Goal: Information Seeking & Learning: Learn about a topic

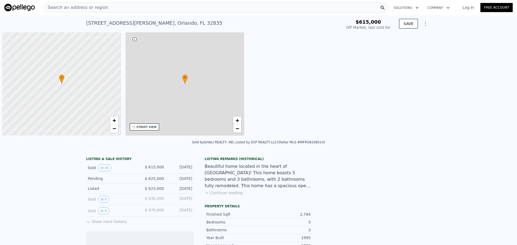
scroll to position [0, 2]
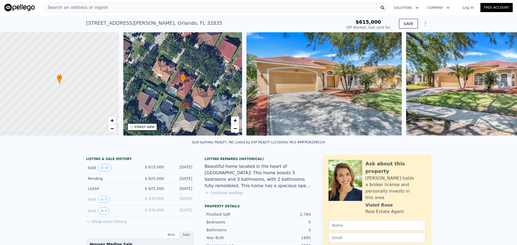
type input "$ 739,000"
type input "$ 36,490"
click at [130, 7] on div "Search an address or region" at bounding box center [215, 7] width 345 height 11
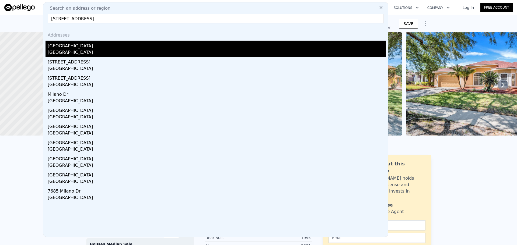
type input "[STREET_ADDRESS]"
click at [93, 46] on div "[GEOGRAPHIC_DATA]" at bounding box center [217, 45] width 338 height 9
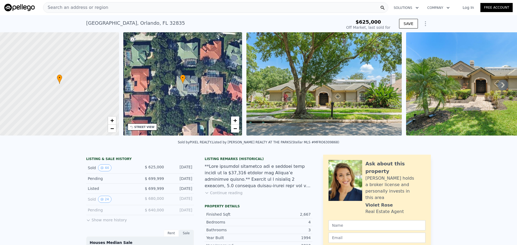
click at [502, 85] on icon at bounding box center [503, 85] width 11 height 11
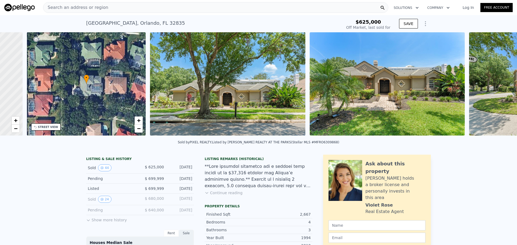
scroll to position [0, 125]
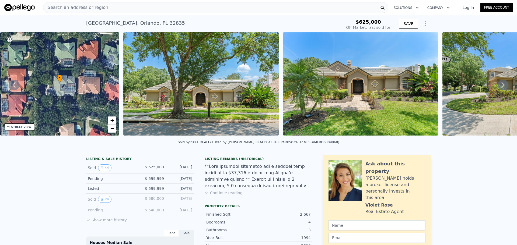
click at [502, 85] on icon at bounding box center [503, 85] width 11 height 11
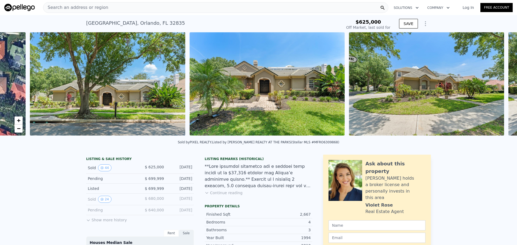
scroll to position [0, 246]
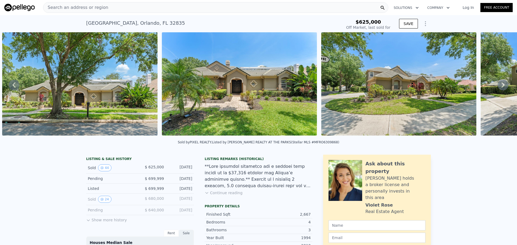
click at [502, 85] on icon at bounding box center [503, 85] width 11 height 11
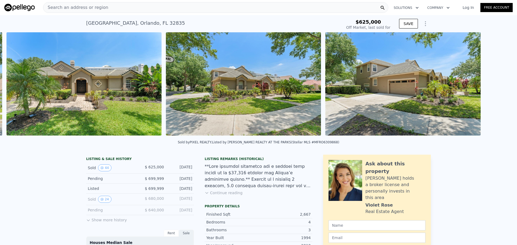
scroll to position [0, 406]
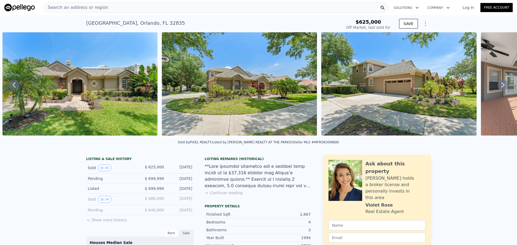
click at [502, 85] on icon at bounding box center [503, 85] width 11 height 11
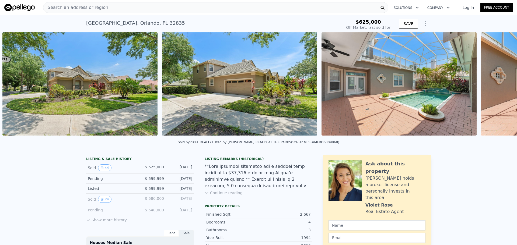
scroll to position [0, 566]
click at [502, 85] on icon at bounding box center [503, 85] width 11 height 11
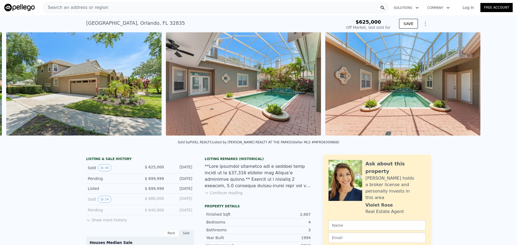
scroll to position [0, 725]
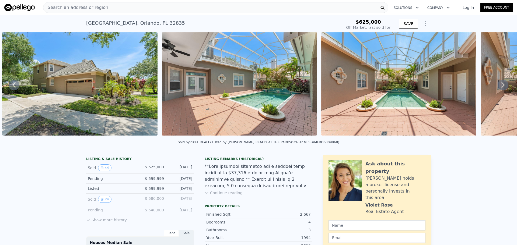
click at [502, 85] on icon at bounding box center [503, 85] width 11 height 11
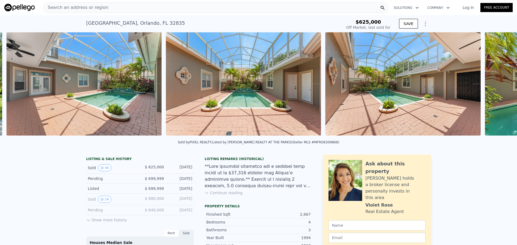
scroll to position [0, 885]
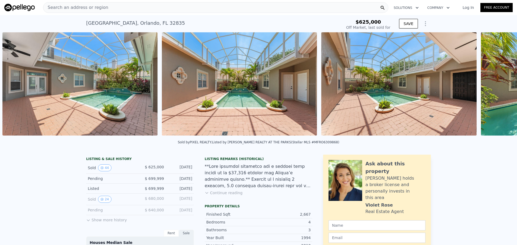
click at [502, 85] on div "• + − • + − STREET VIEW Loading... SATELLITE VIEW" at bounding box center [258, 84] width 517 height 105
click at [502, 85] on icon at bounding box center [503, 85] width 11 height 11
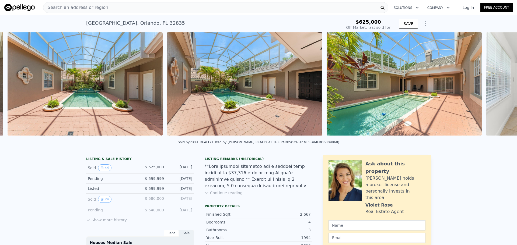
scroll to position [0, 1044]
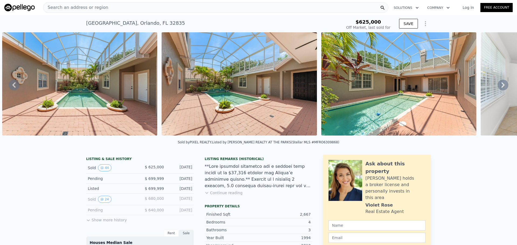
click at [502, 85] on icon at bounding box center [503, 85] width 11 height 11
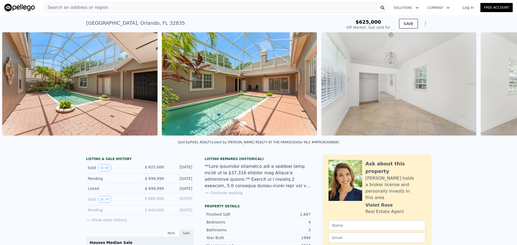
scroll to position [0, 1204]
click at [502, 85] on icon at bounding box center [503, 85] width 11 height 11
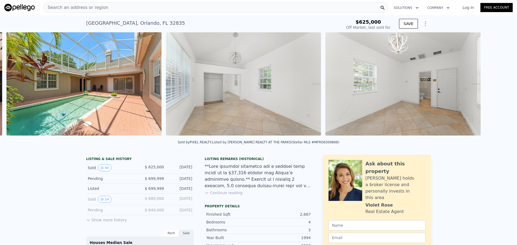
scroll to position [0, 1363]
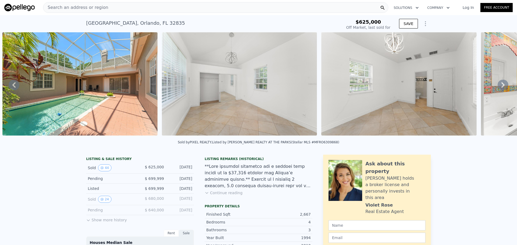
click at [502, 85] on icon at bounding box center [503, 85] width 11 height 11
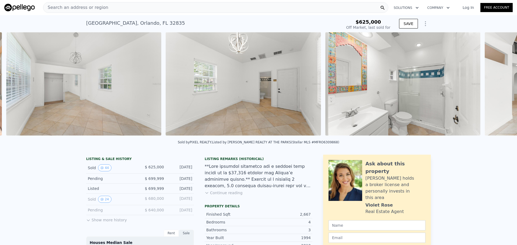
scroll to position [0, 1523]
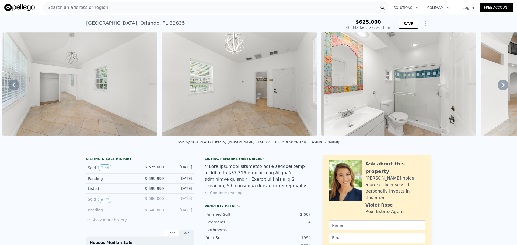
click at [502, 85] on icon at bounding box center [503, 85] width 11 height 11
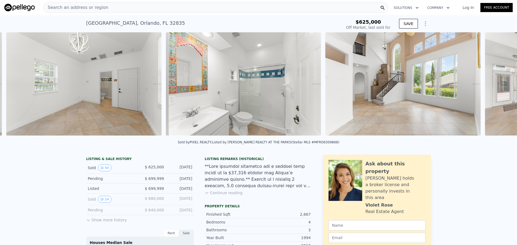
scroll to position [0, 1683]
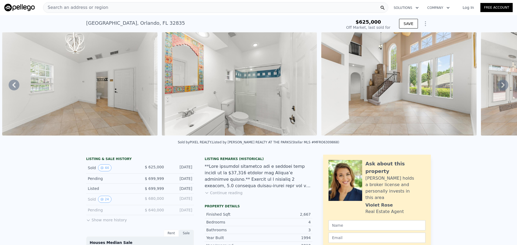
click at [502, 85] on icon at bounding box center [503, 85] width 11 height 11
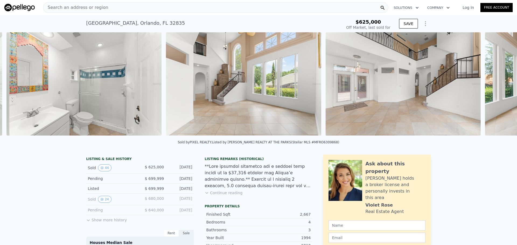
scroll to position [0, 1842]
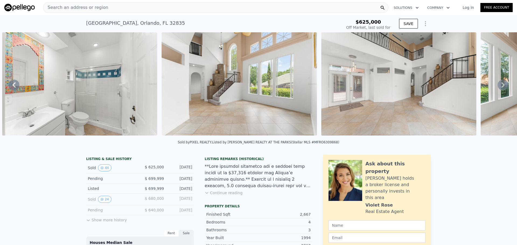
click at [502, 85] on icon at bounding box center [503, 85] width 11 height 11
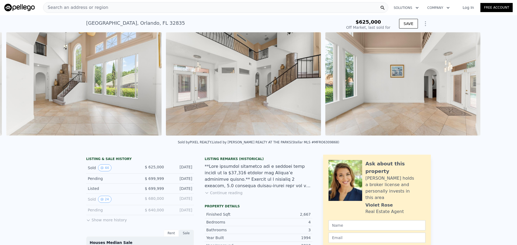
scroll to position [0, 2002]
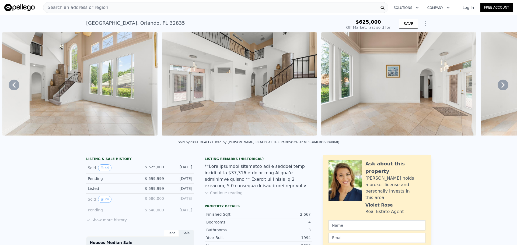
click at [502, 85] on icon at bounding box center [503, 85] width 11 height 11
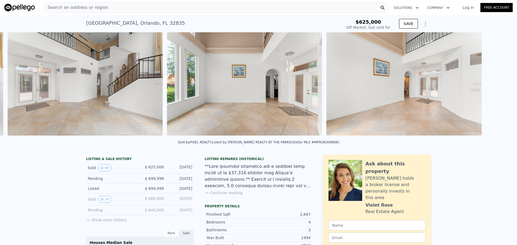
scroll to position [0, 2161]
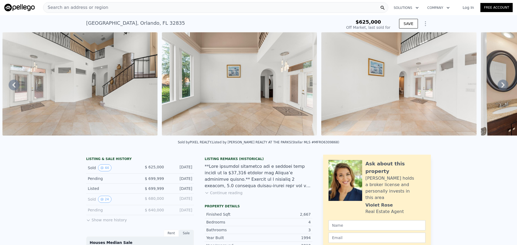
click at [502, 85] on icon at bounding box center [503, 85] width 11 height 11
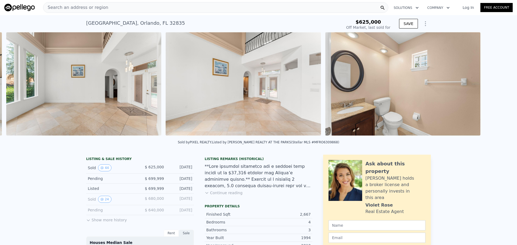
scroll to position [0, 2321]
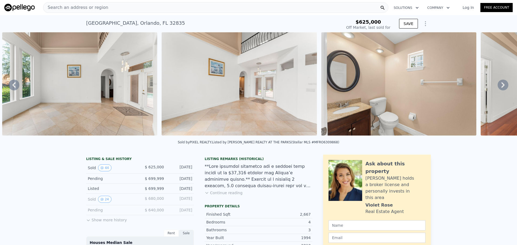
click at [502, 85] on icon at bounding box center [503, 85] width 11 height 11
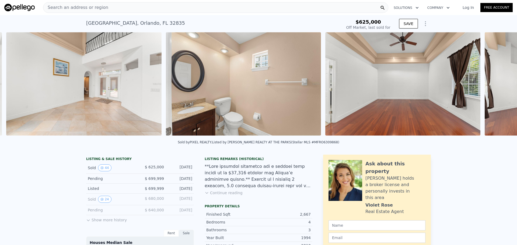
scroll to position [0, 2481]
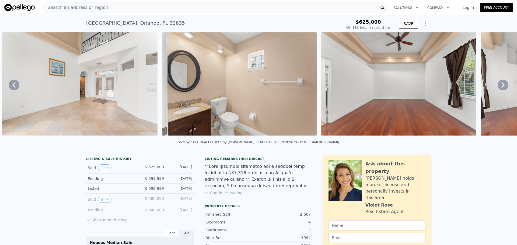
click at [502, 85] on icon at bounding box center [503, 85] width 11 height 11
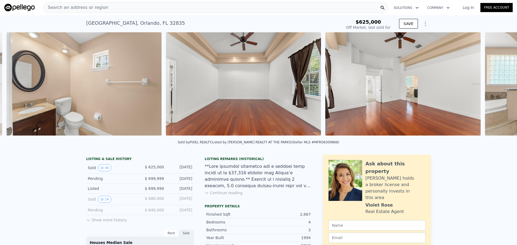
scroll to position [0, 2640]
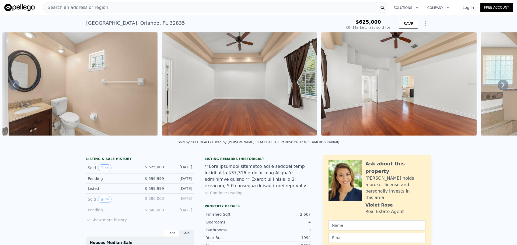
click at [502, 85] on icon at bounding box center [503, 85] width 11 height 11
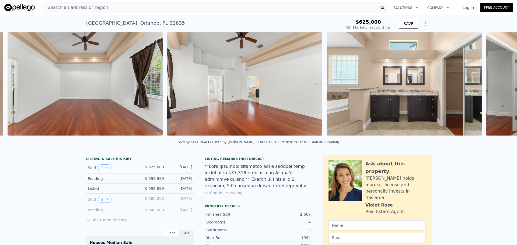
scroll to position [0, 2800]
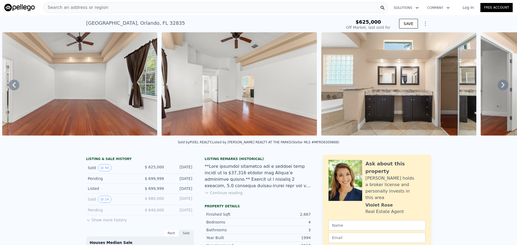
click at [502, 85] on icon at bounding box center [503, 85] width 11 height 11
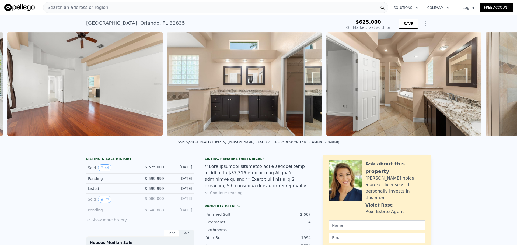
scroll to position [0, 2959]
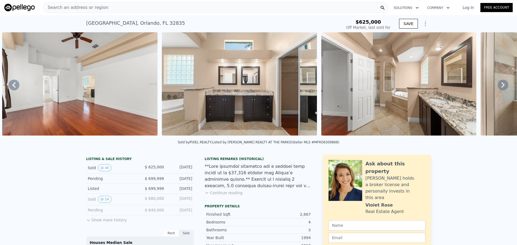
click at [502, 85] on icon at bounding box center [503, 85] width 11 height 11
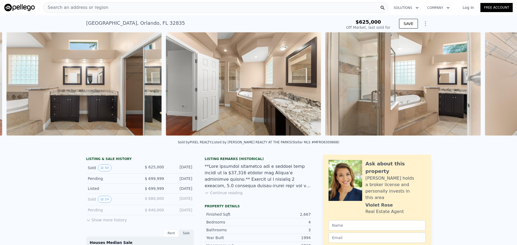
scroll to position [0, 3119]
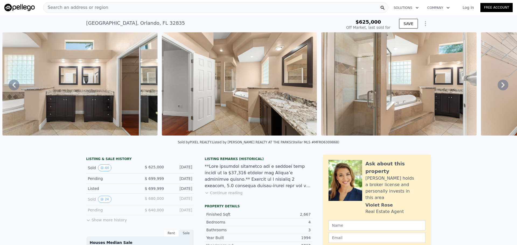
click at [502, 85] on div "• + − • + − STREET VIEW Loading... SATELLITE VIEW" at bounding box center [258, 84] width 517 height 105
click at [502, 85] on icon at bounding box center [503, 85] width 11 height 11
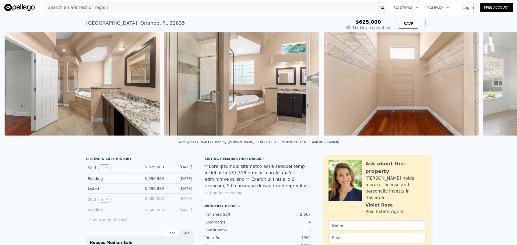
scroll to position [0, 3279]
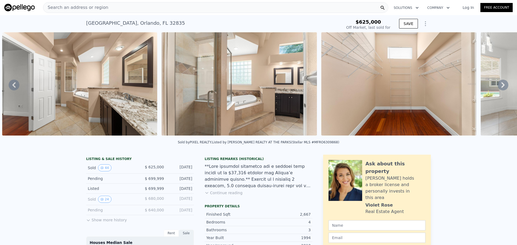
click at [502, 85] on icon at bounding box center [503, 85] width 11 height 11
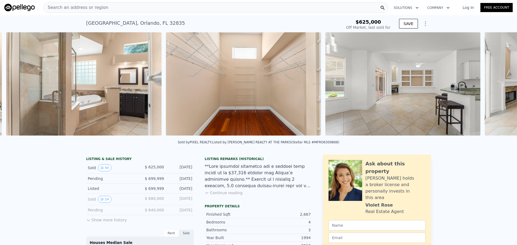
scroll to position [0, 3438]
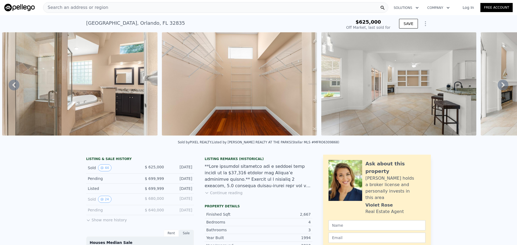
click at [502, 85] on icon at bounding box center [503, 85] width 11 height 11
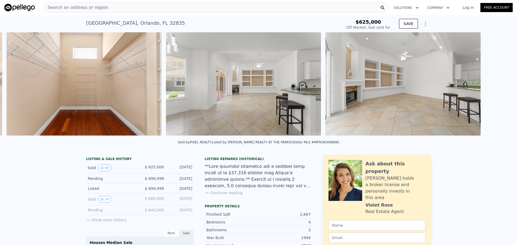
scroll to position [0, 3598]
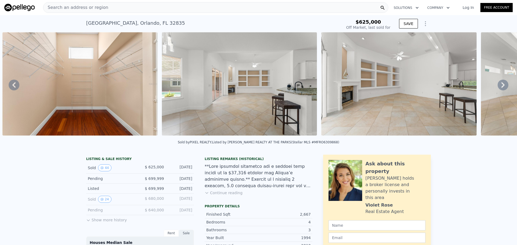
click at [502, 85] on icon at bounding box center [503, 85] width 11 height 11
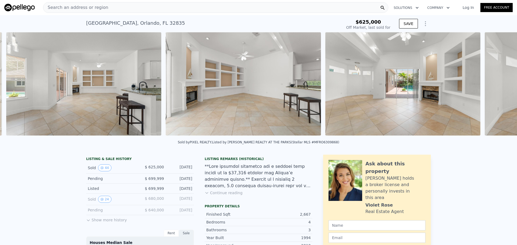
scroll to position [0, 3757]
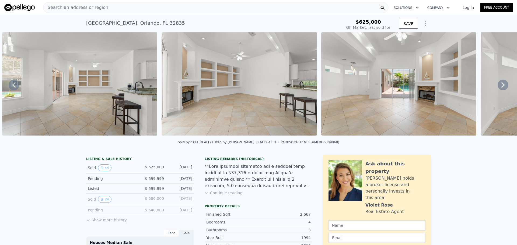
click at [502, 85] on icon at bounding box center [503, 85] width 11 height 11
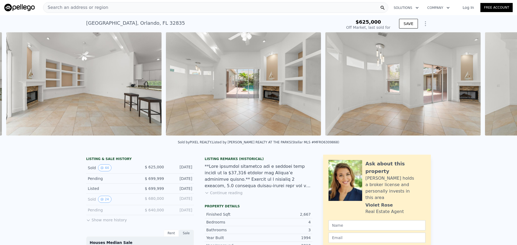
scroll to position [0, 3917]
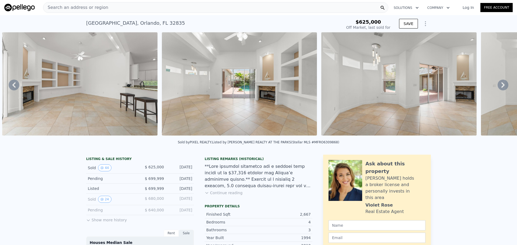
click at [502, 85] on icon at bounding box center [503, 85] width 11 height 11
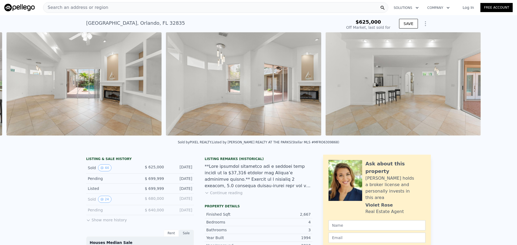
scroll to position [0, 4077]
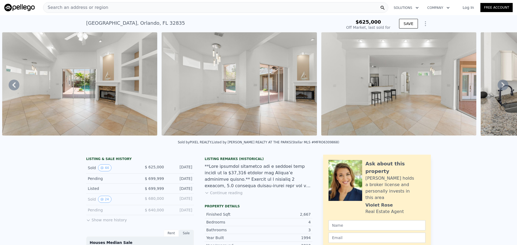
click at [502, 85] on icon at bounding box center [503, 85] width 11 height 11
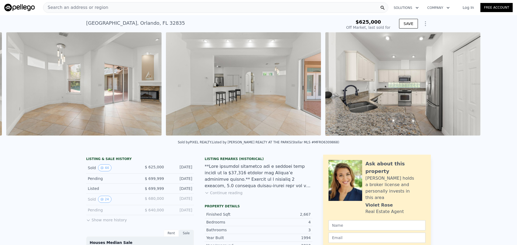
scroll to position [0, 4236]
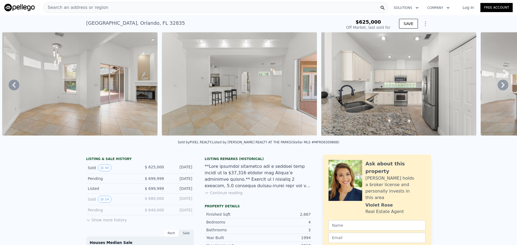
click at [502, 85] on icon at bounding box center [503, 85] width 11 height 11
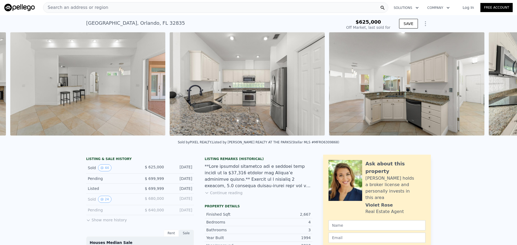
scroll to position [0, 4395]
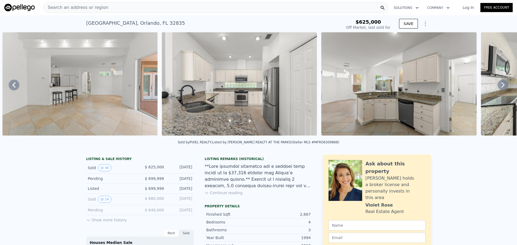
click at [502, 85] on icon at bounding box center [503, 85] width 11 height 11
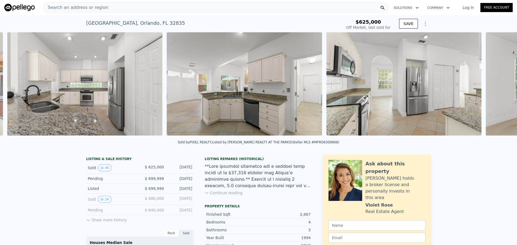
scroll to position [0, 4555]
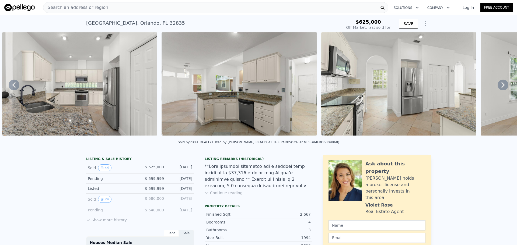
click at [501, 85] on icon at bounding box center [503, 85] width 11 height 11
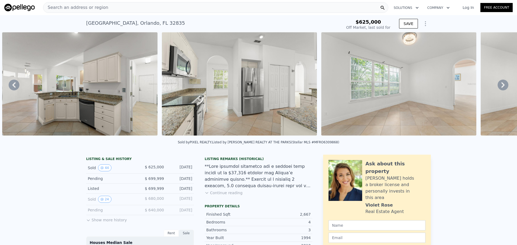
click at [501, 85] on icon at bounding box center [503, 85] width 11 height 11
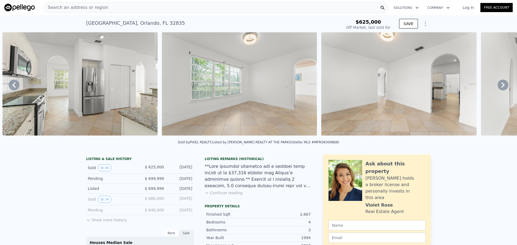
click at [501, 85] on icon at bounding box center [503, 85] width 11 height 11
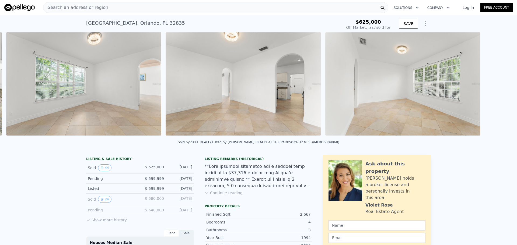
scroll to position [0, 5034]
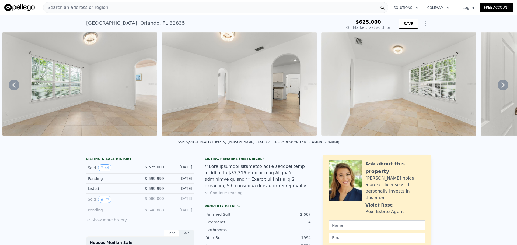
click at [501, 85] on icon at bounding box center [503, 85] width 11 height 11
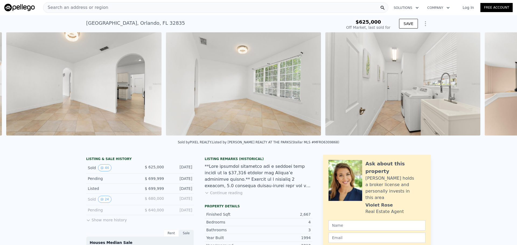
scroll to position [0, 5193]
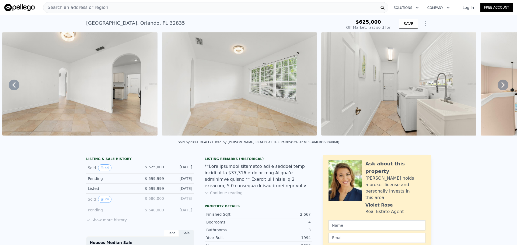
click at [501, 85] on icon at bounding box center [503, 85] width 11 height 11
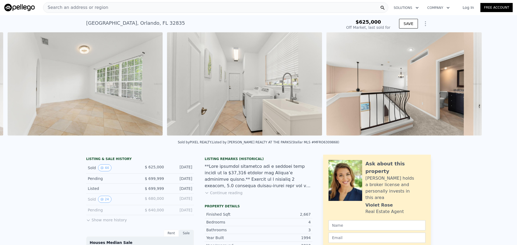
scroll to position [0, 5353]
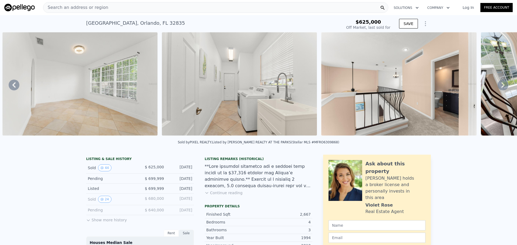
click at [501, 85] on icon at bounding box center [503, 85] width 11 height 11
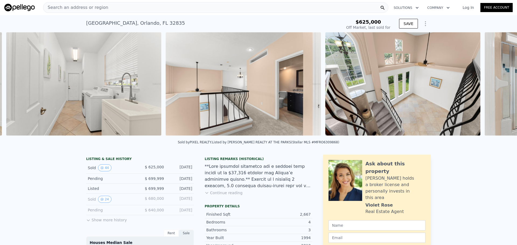
scroll to position [0, 5513]
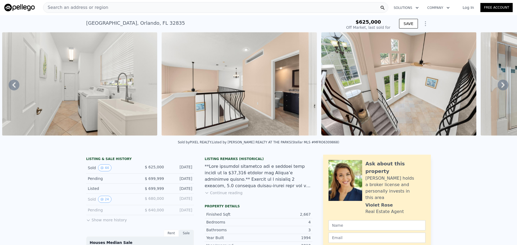
click at [501, 85] on icon at bounding box center [503, 85] width 11 height 11
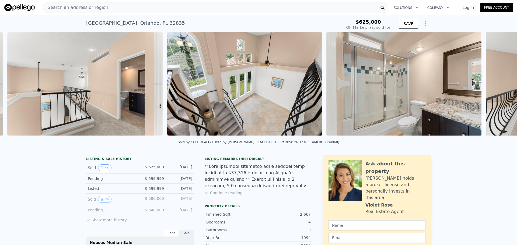
scroll to position [0, 5672]
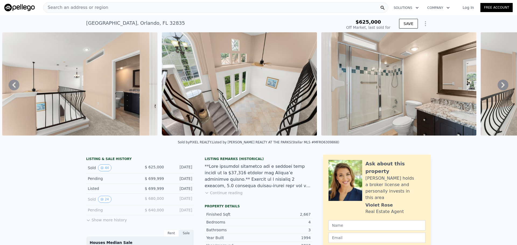
click at [501, 85] on icon at bounding box center [503, 85] width 11 height 11
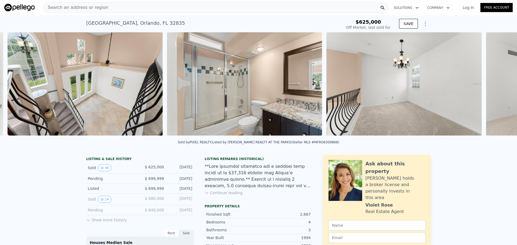
scroll to position [0, 5832]
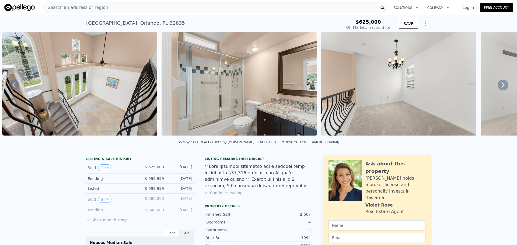
click at [501, 85] on icon at bounding box center [503, 85] width 11 height 11
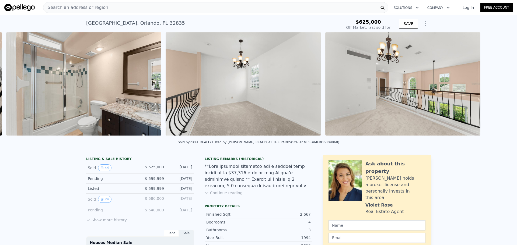
scroll to position [0, 5991]
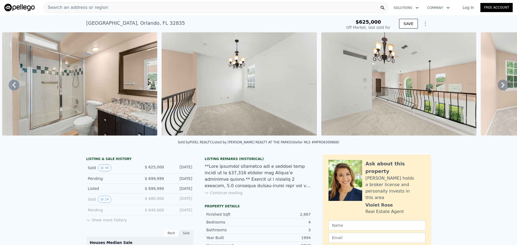
click at [501, 85] on icon at bounding box center [503, 85] width 11 height 11
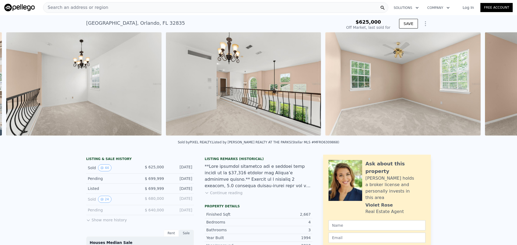
scroll to position [0, 6151]
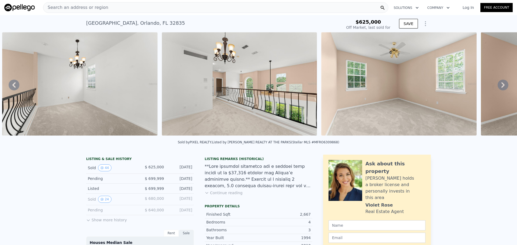
click at [501, 85] on icon at bounding box center [503, 85] width 11 height 11
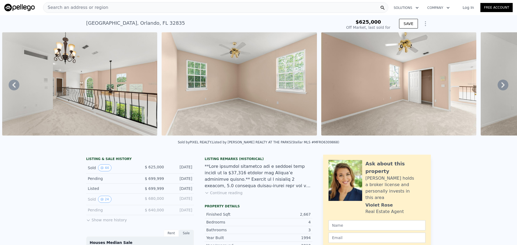
click at [501, 85] on icon at bounding box center [503, 85] width 11 height 11
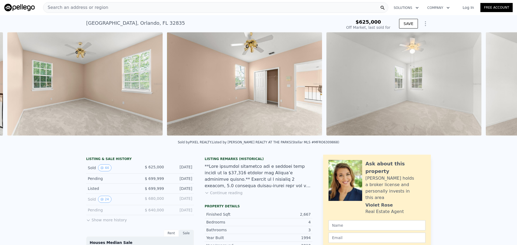
scroll to position [0, 6470]
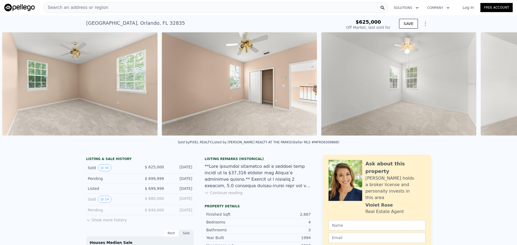
click at [501, 85] on div "• + − • + − STREET VIEW Loading... SATELLITE VIEW" at bounding box center [258, 84] width 517 height 105
click at [501, 85] on icon at bounding box center [503, 85] width 11 height 11
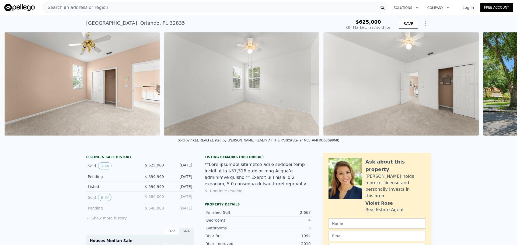
scroll to position [0, 6630]
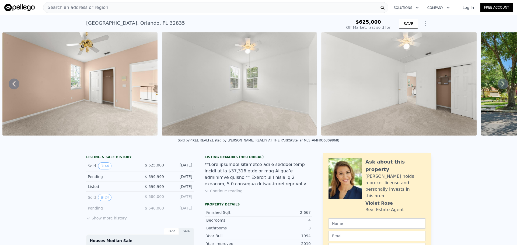
click at [501, 85] on icon at bounding box center [503, 84] width 11 height 11
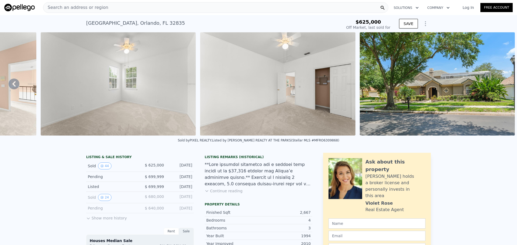
scroll to position [4, 0]
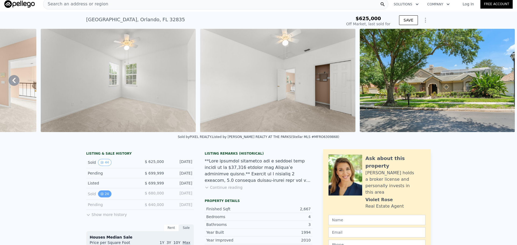
click at [100, 196] on icon "View historical data" at bounding box center [101, 194] width 3 height 3
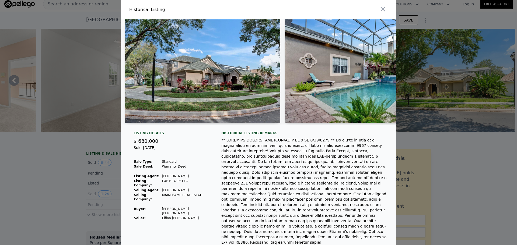
click at [386, 71] on img at bounding box center [362, 70] width 155 height 103
click at [135, 129] on div at bounding box center [259, 74] width 276 height 110
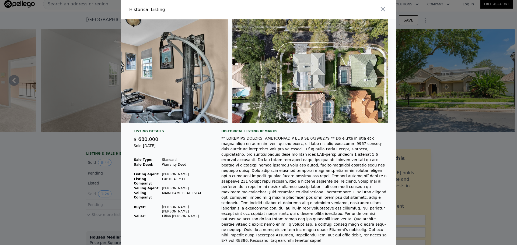
scroll to position [0, 3426]
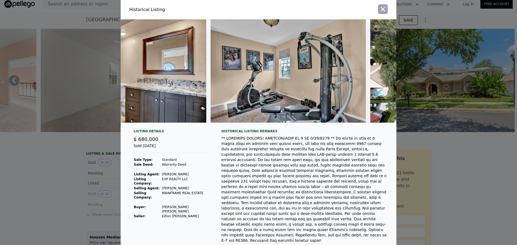
click at [381, 10] on icon "button" at bounding box center [383, 9] width 8 height 8
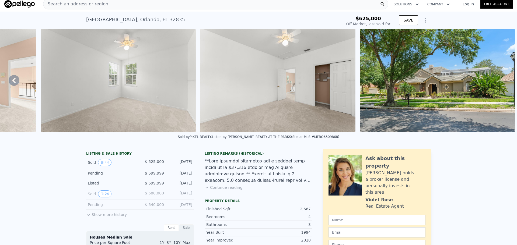
click at [99, 5] on span "Search an address or region" at bounding box center [75, 4] width 65 height 6
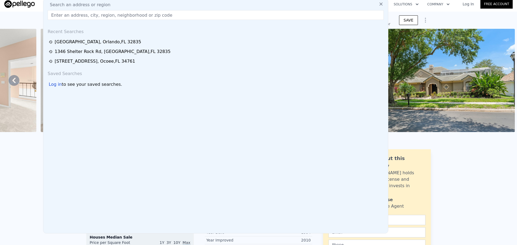
type input "$ 756,000"
type input "$ 36,705"
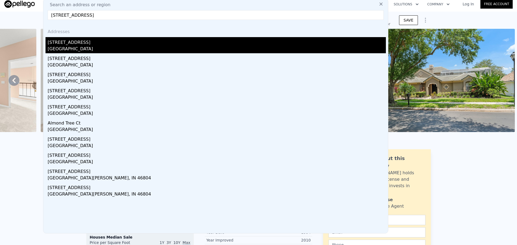
type input "[STREET_ADDRESS]"
click at [81, 48] on div "[GEOGRAPHIC_DATA]" at bounding box center [217, 50] width 338 height 8
